Goal: Task Accomplishment & Management: Manage account settings

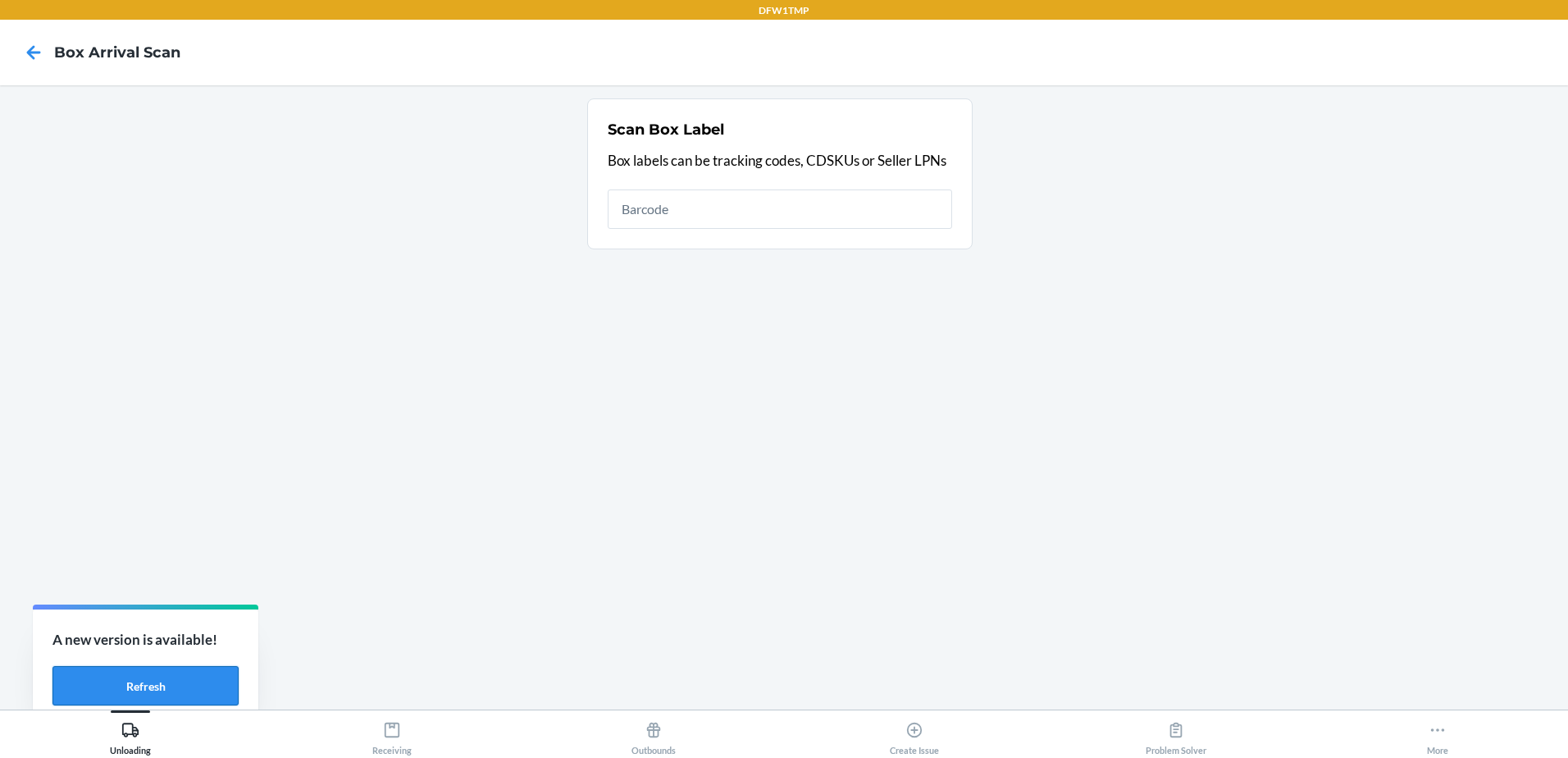
click at [212, 683] on button "Refresh" at bounding box center [146, 686] width 186 height 39
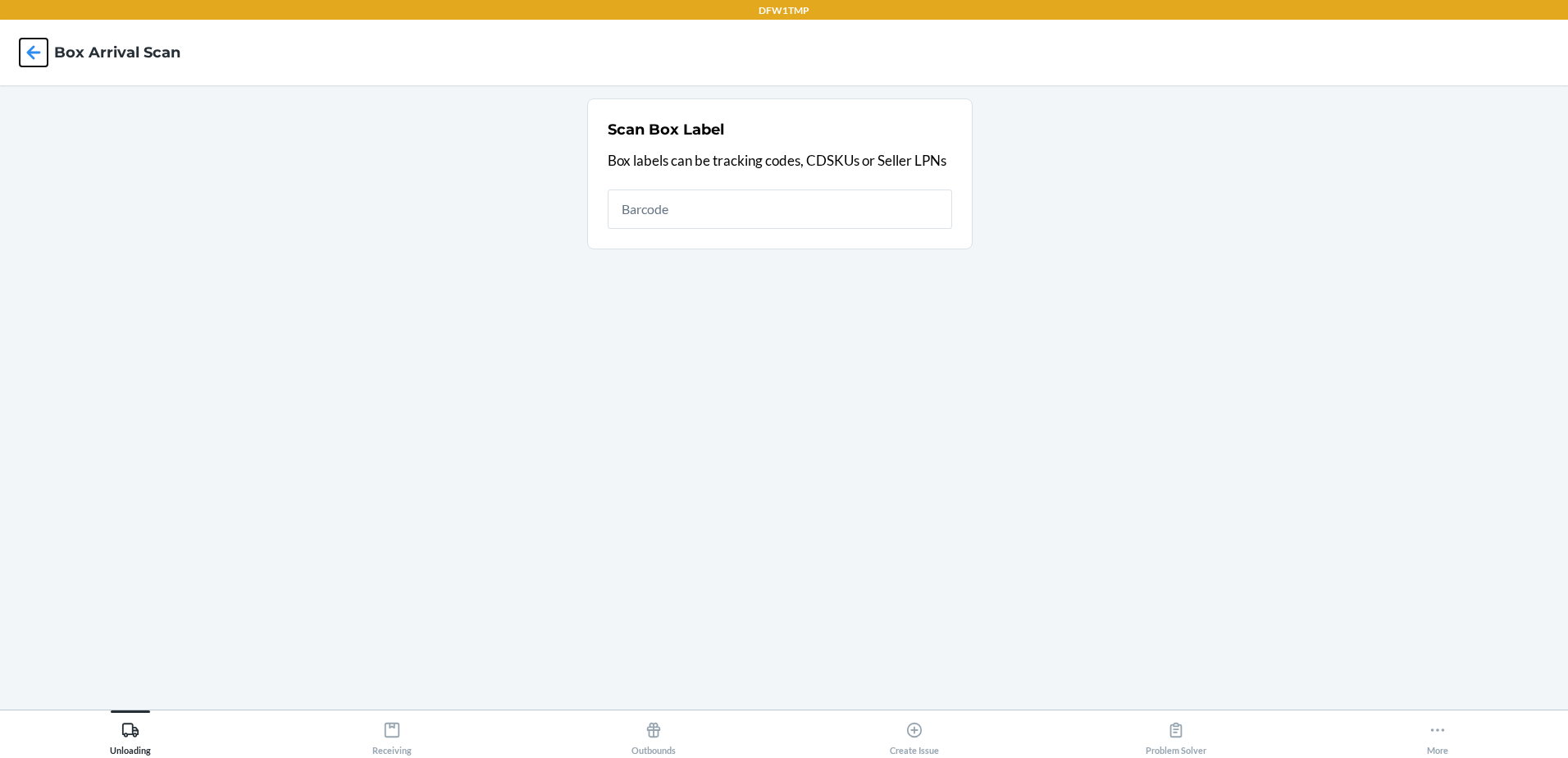
click at [33, 50] on icon at bounding box center [33, 52] width 27 height 27
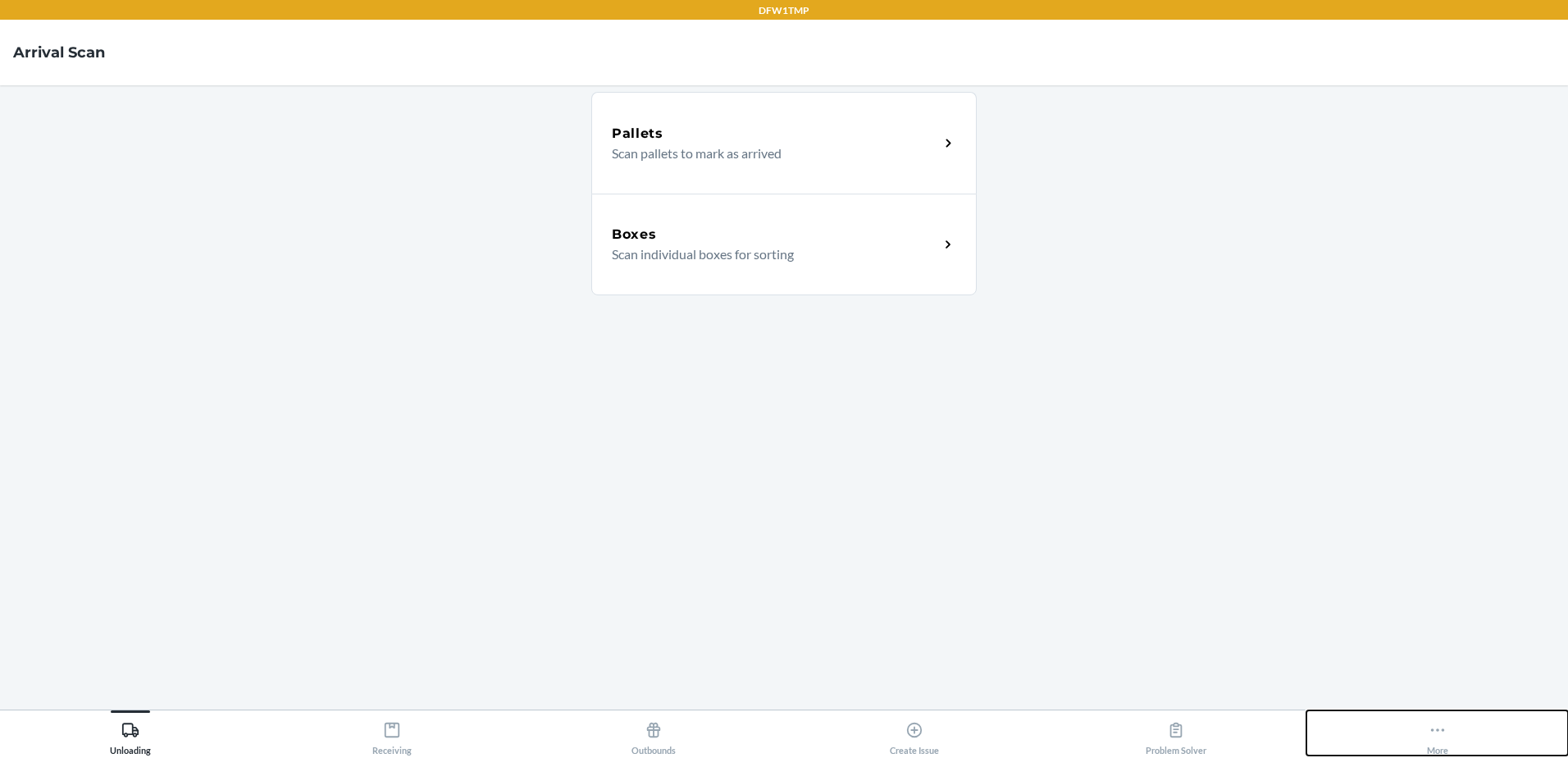
click at [1443, 739] on div "More" at bounding box center [1438, 735] width 22 height 41
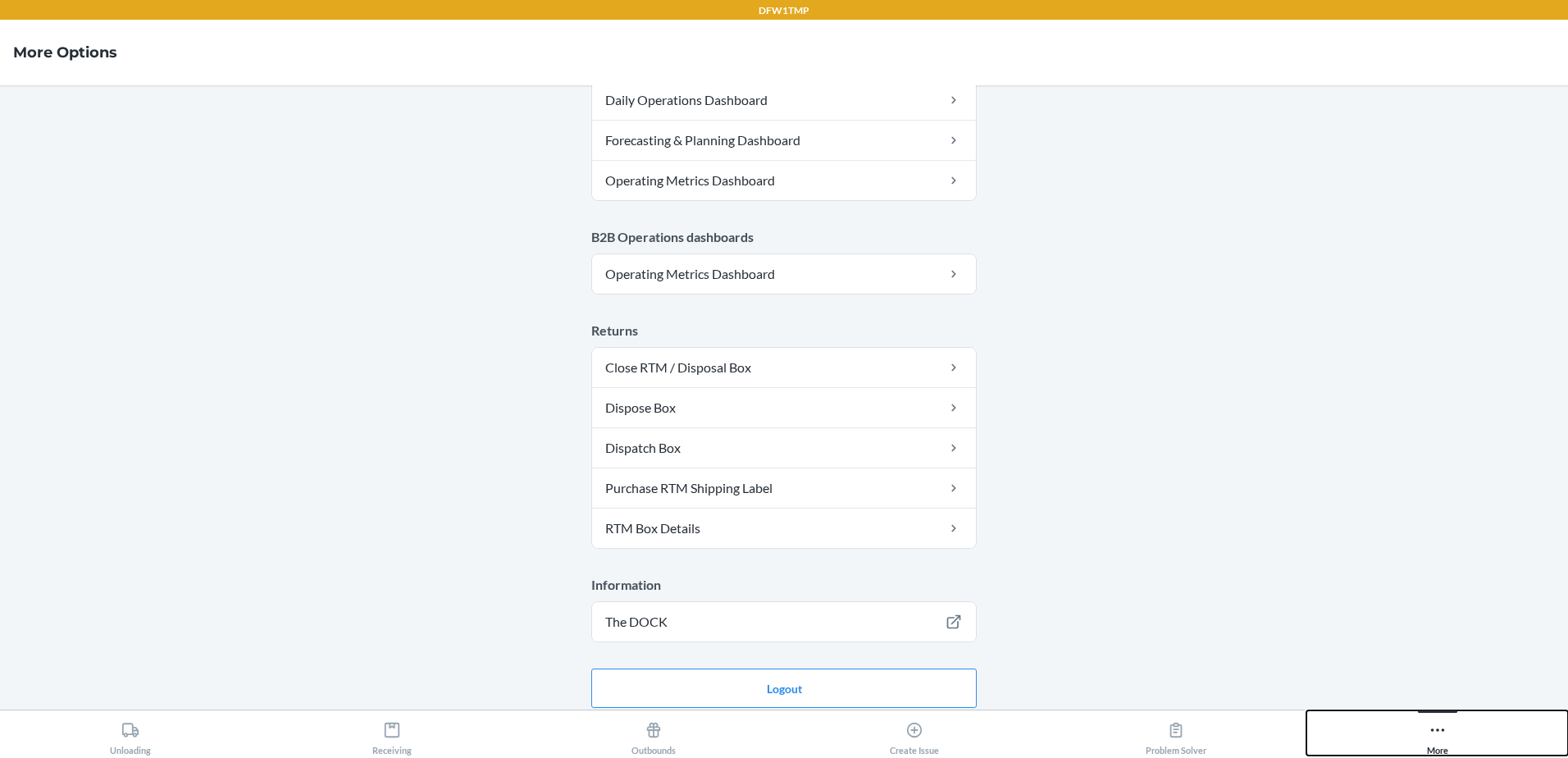
scroll to position [819, 0]
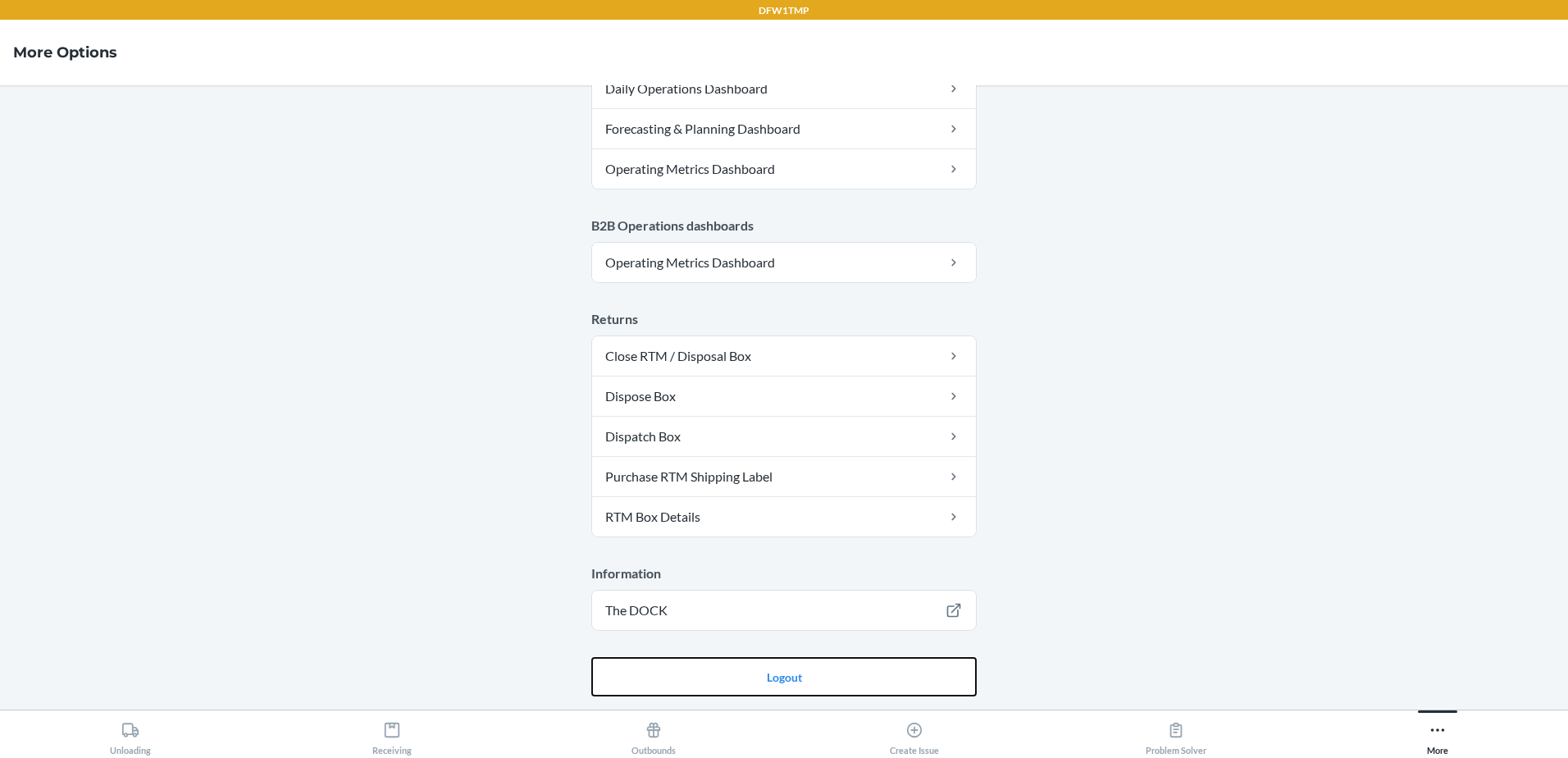
drag, startPoint x: 788, startPoint y: 676, endPoint x: 797, endPoint y: 656, distance: 21.9
click at [788, 673] on button "Logout" at bounding box center [784, 677] width 386 height 39
